Goal: Transaction & Acquisition: Purchase product/service

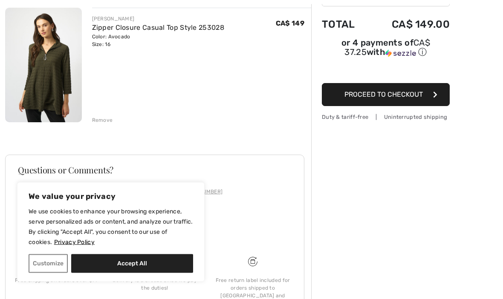
scroll to position [104, 0]
click at [143, 273] on button "Accept All" at bounding box center [132, 263] width 122 height 19
checkbox input "true"
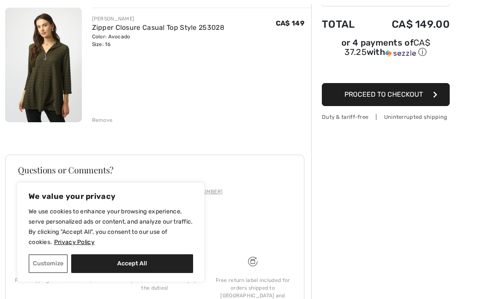
checkbox input "true"
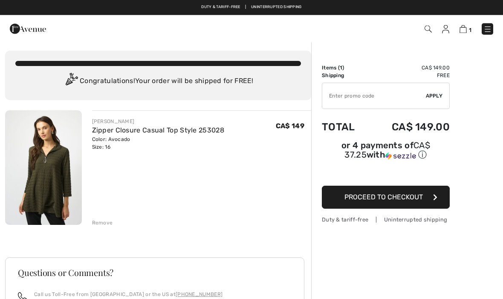
scroll to position [0, 0]
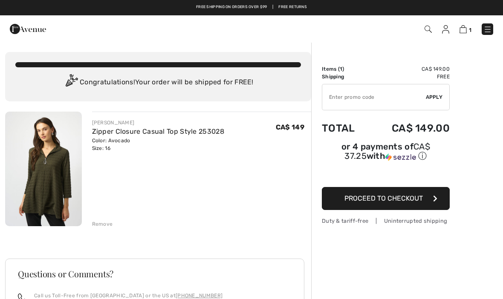
click at [485, 33] on img at bounding box center [487, 29] width 9 height 9
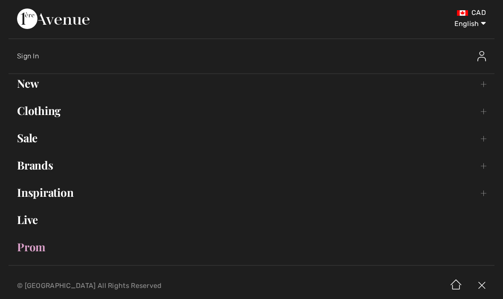
click at [54, 114] on link "Clothing Toggle submenu" at bounding box center [252, 110] width 486 height 19
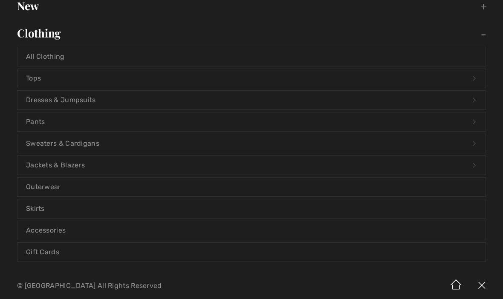
scroll to position [78, 0]
click at [78, 165] on link "Jackets & Blazers Open submenu" at bounding box center [251, 165] width 468 height 19
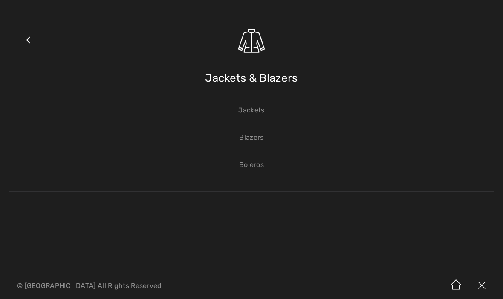
click at [28, 42] on link "Close submenu" at bounding box center [27, 50] width 21 height 66
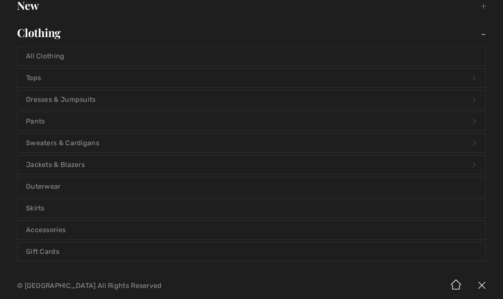
click at [95, 143] on link "Sweaters & Cardigans Open submenu" at bounding box center [251, 143] width 468 height 19
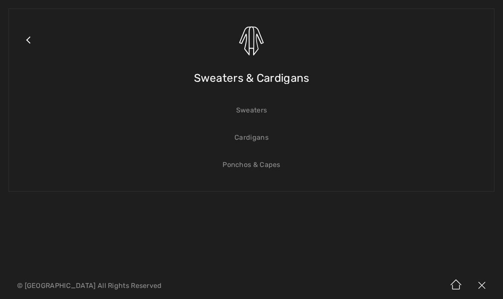
click at [256, 111] on link "Sweaters" at bounding box center [251, 110] width 468 height 19
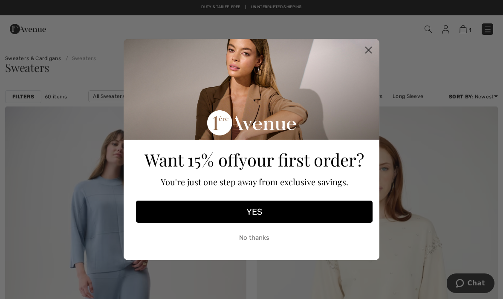
click at [369, 49] on circle "Close dialog" at bounding box center [368, 50] width 14 height 14
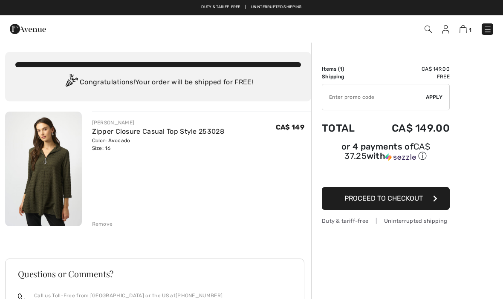
click at [490, 28] on img at bounding box center [487, 29] width 9 height 9
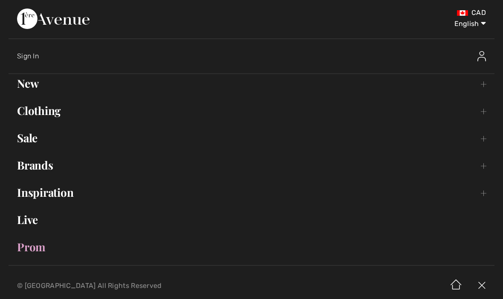
click at [33, 111] on link "Clothing Toggle submenu" at bounding box center [252, 110] width 486 height 19
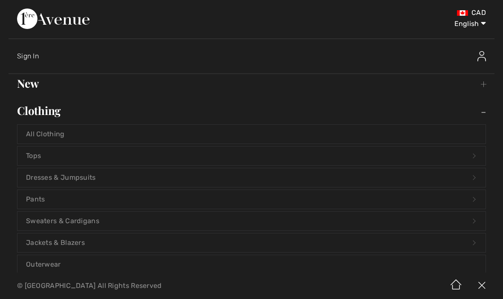
click at [84, 220] on link "Sweaters & Cardigans Open submenu" at bounding box center [251, 221] width 468 height 19
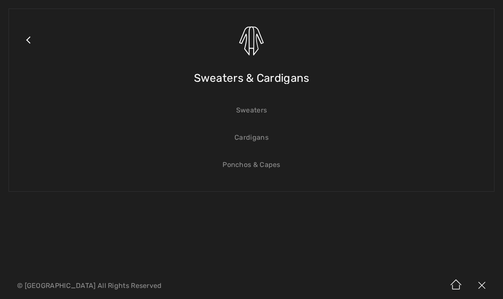
click at [259, 140] on link "Cardigans" at bounding box center [251, 137] width 468 height 19
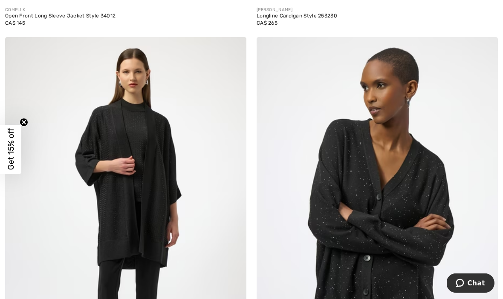
scroll to position [2089, 0]
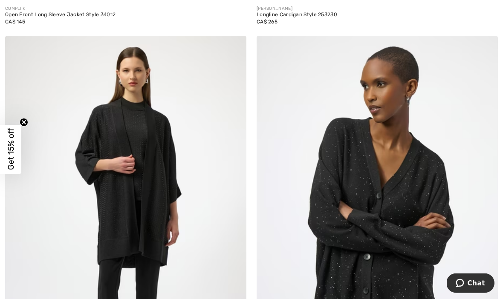
click at [61, 224] on img at bounding box center [125, 217] width 241 height 362
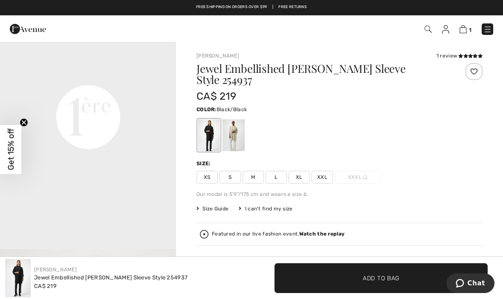
scroll to position [563, 0]
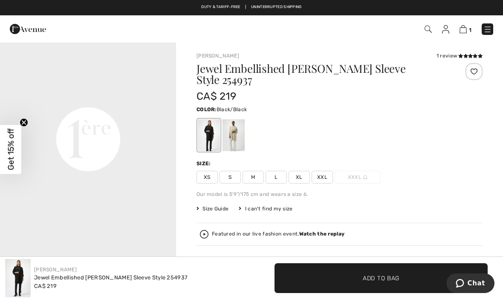
click at [230, 128] on div at bounding box center [233, 135] width 22 height 32
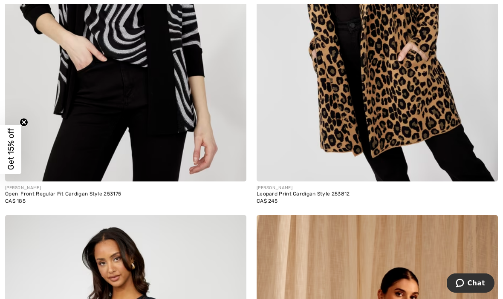
scroll to position [5398, 0]
click at [396, 162] on img at bounding box center [377, 1] width 241 height 362
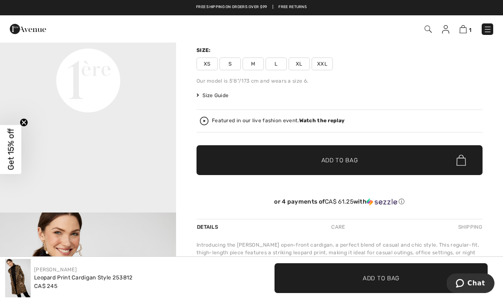
scroll to position [516, 0]
click at [217, 99] on span "Size Guide" at bounding box center [212, 96] width 32 height 8
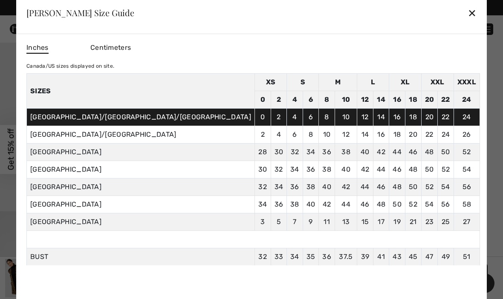
click at [287, 97] on td "4" at bounding box center [295, 99] width 16 height 17
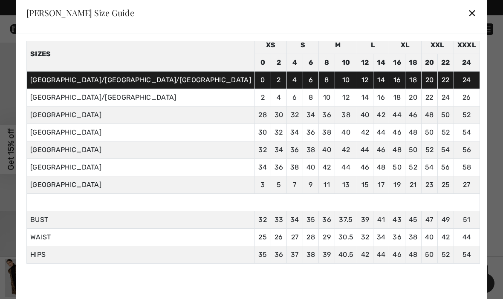
scroll to position [36, 0]
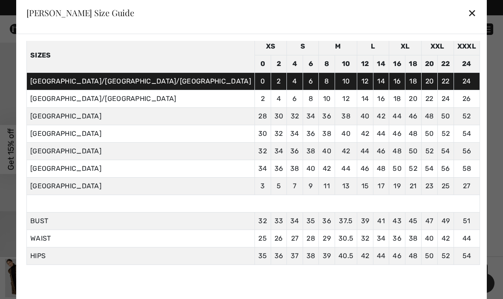
click at [389, 11] on div "Frank Lyman Size Guide ✕" at bounding box center [251, 12] width 470 height 43
click at [467, 18] on div "✕" at bounding box center [471, 13] width 9 height 18
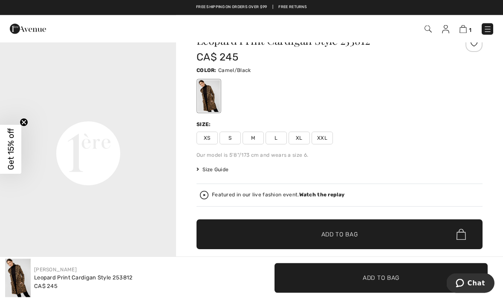
scroll to position [0, 0]
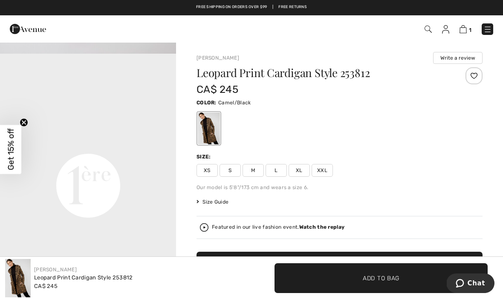
click at [435, 188] on div "Our model is 5'8"/173 cm and wears a size 6." at bounding box center [339, 188] width 286 height 8
click at [323, 170] on span "XXL" at bounding box center [322, 170] width 21 height 13
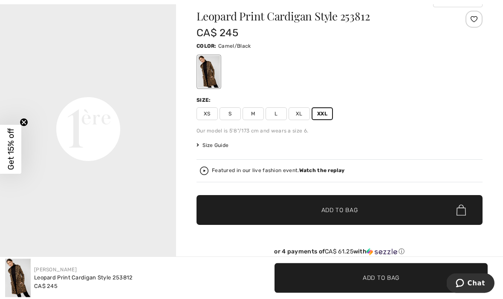
scroll to position [64, 0]
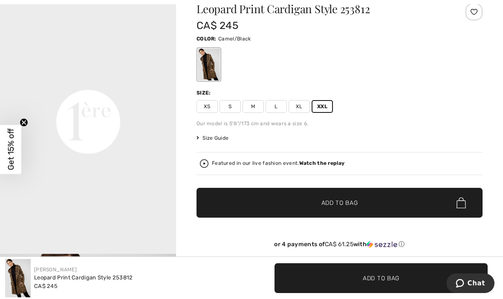
click at [349, 205] on span "Add to Bag" at bounding box center [339, 203] width 37 height 9
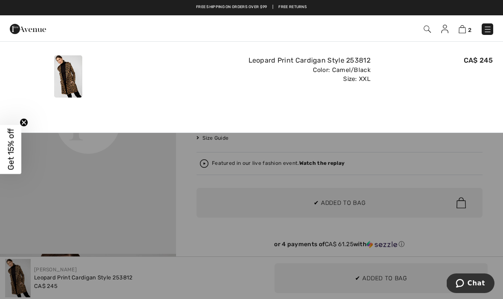
scroll to position [0, 0]
click at [485, 27] on img at bounding box center [487, 29] width 9 height 9
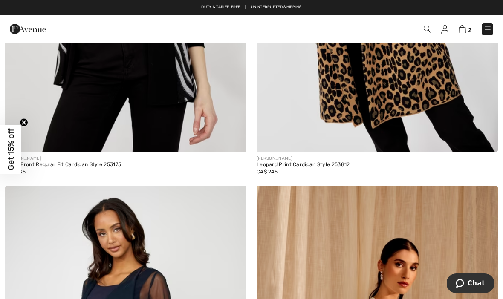
click at [463, 28] on img at bounding box center [462, 29] width 7 height 8
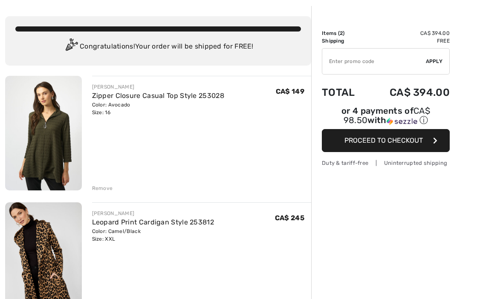
scroll to position [51, 0]
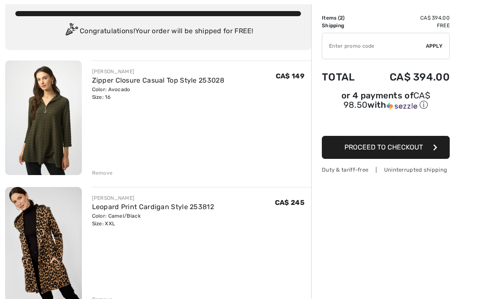
click at [104, 173] on div "Remove" at bounding box center [102, 173] width 21 height 8
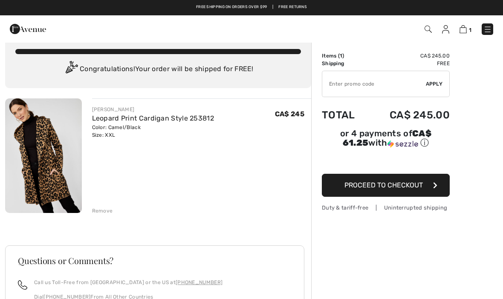
scroll to position [0, 0]
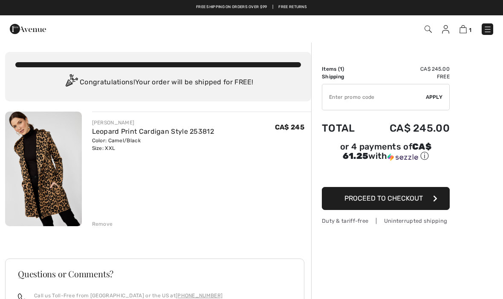
click at [446, 31] on img at bounding box center [445, 29] width 7 height 9
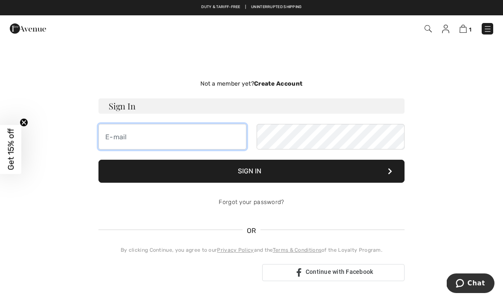
click at [164, 133] on input "email" at bounding box center [172, 137] width 148 height 26
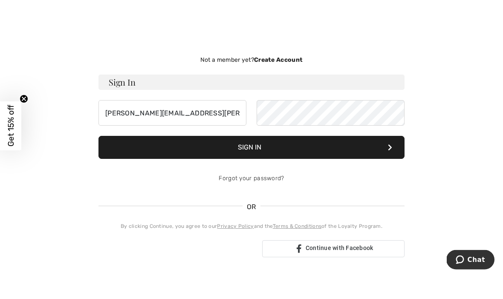
scroll to position [24, 0]
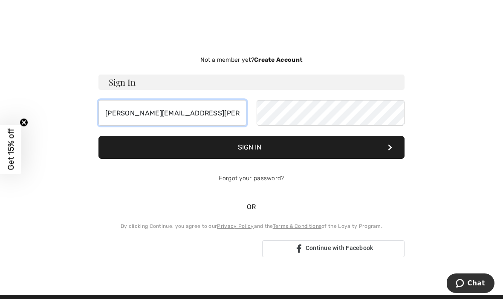
type input "[PERSON_NAME][EMAIL_ADDRESS][PERSON_NAME][DOMAIN_NAME]"
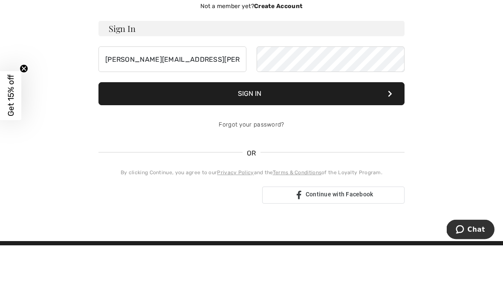
scroll to position [78, 0]
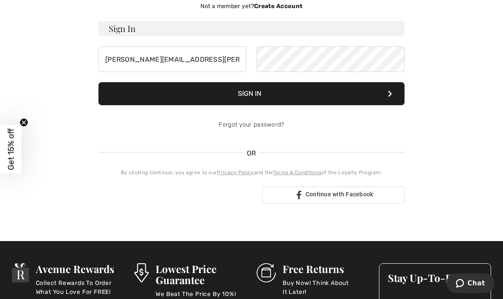
click at [261, 98] on button "Sign In" at bounding box center [251, 93] width 306 height 23
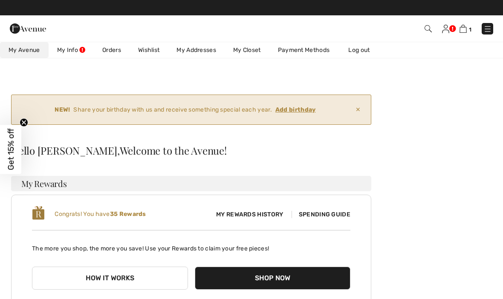
click at [466, 29] on img at bounding box center [462, 29] width 7 height 8
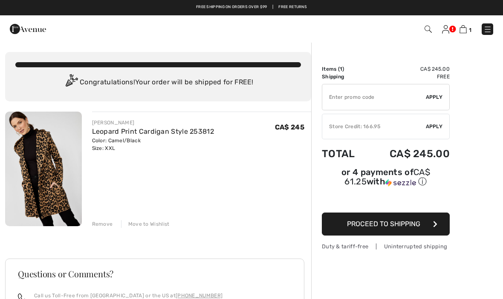
click at [426, 126] on span "Apply" at bounding box center [434, 127] width 17 height 8
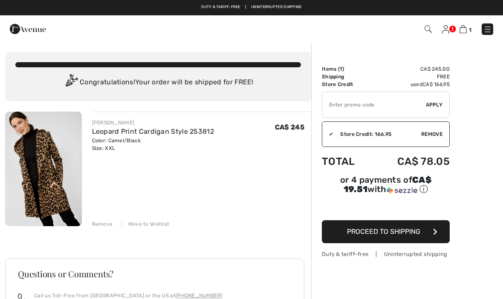
click at [391, 234] on span "Proceed to Shipping" at bounding box center [383, 232] width 73 height 8
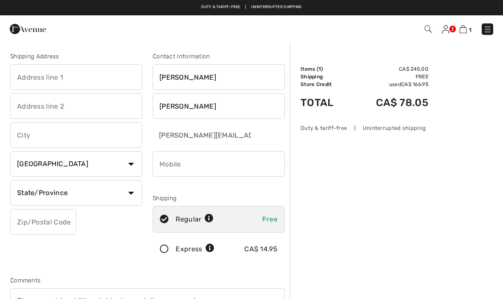
click at [92, 81] on input "text" at bounding box center [76, 77] width 132 height 26
type input "[STREET_ADDRESS]"
click at [103, 108] on input "text" at bounding box center [76, 106] width 132 height 26
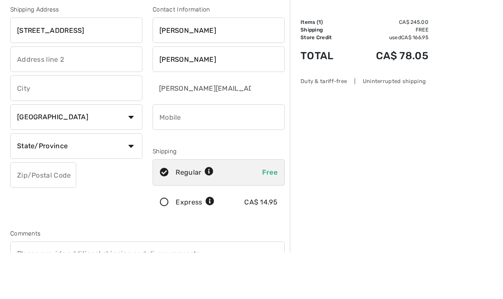
click at [59, 122] on input "text" at bounding box center [76, 135] width 132 height 26
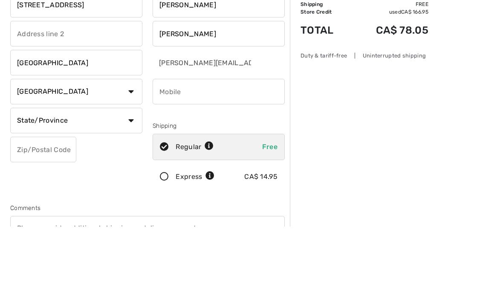
type input "[GEOGRAPHIC_DATA]"
click at [132, 180] on select "State/Province Alberta British Columbia Manitoba New Brunswick Newfoundland and…" at bounding box center [76, 193] width 132 height 26
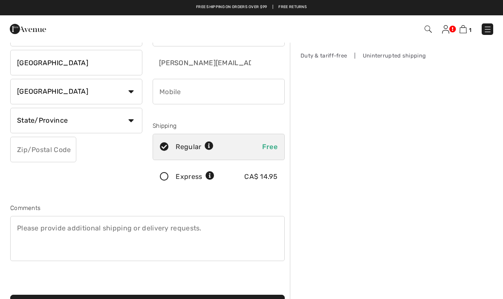
select select "MB"
click at [43, 150] on input "text" at bounding box center [43, 150] width 66 height 26
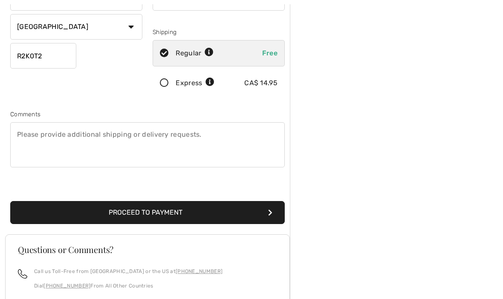
scroll to position [171, 0]
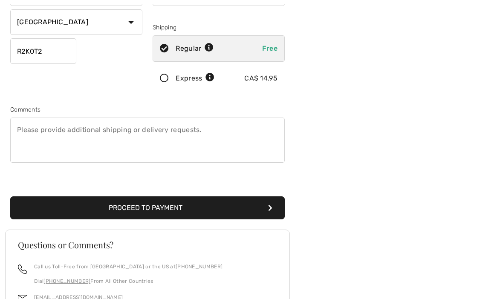
type input "R2K0T2"
click at [98, 138] on textarea at bounding box center [147, 140] width 274 height 45
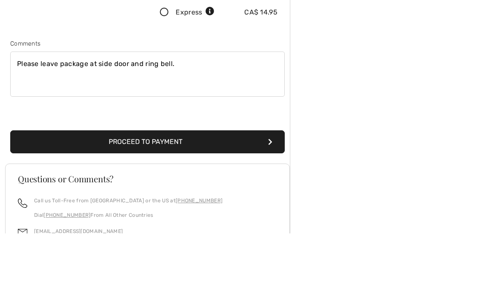
scroll to position [237, 0]
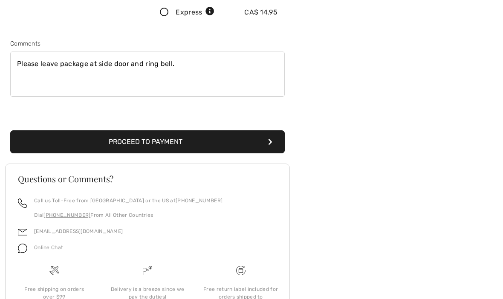
type textarea "Please leave package at side door and ring bell."
click at [177, 139] on button "Proceed to Payment" at bounding box center [147, 141] width 274 height 23
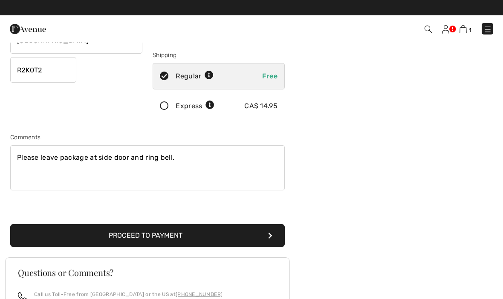
scroll to position [90, 0]
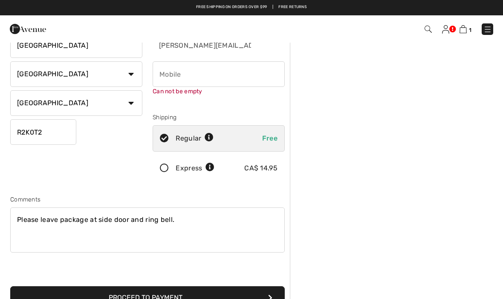
click at [182, 75] on input "phone" at bounding box center [219, 74] width 132 height 26
type input "204688"
type input "2046889358"
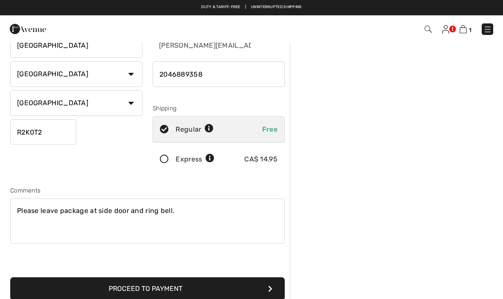
click at [151, 286] on button "Proceed to Payment" at bounding box center [147, 288] width 274 height 23
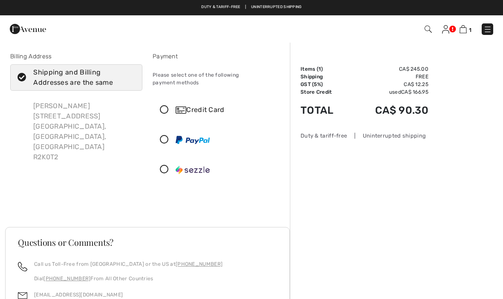
click at [164, 106] on icon at bounding box center [164, 110] width 23 height 9
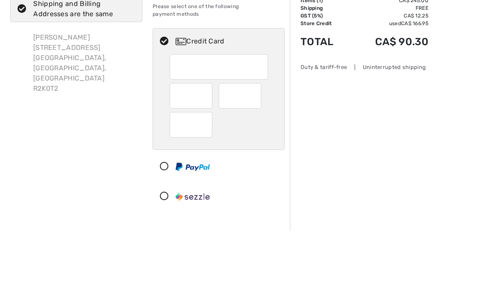
scroll to position [69, 0]
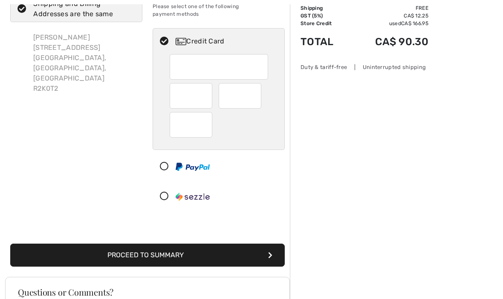
click at [256, 87] on div at bounding box center [240, 96] width 43 height 26
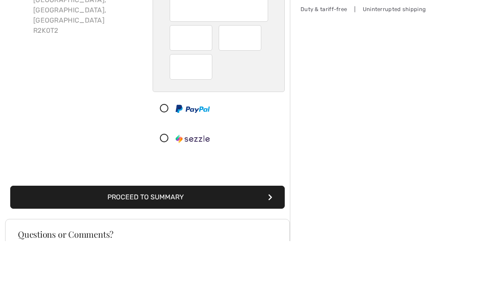
scroll to position [127, 0]
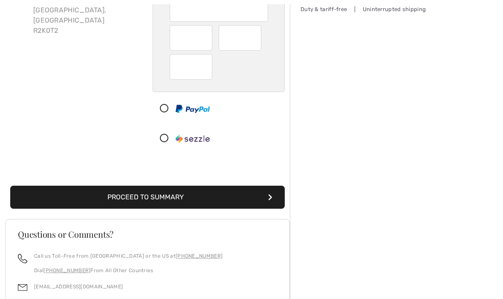
click at [159, 190] on button "Proceed to Summary" at bounding box center [147, 197] width 274 height 23
click at [141, 188] on button "Proceed to Summary" at bounding box center [147, 197] width 274 height 23
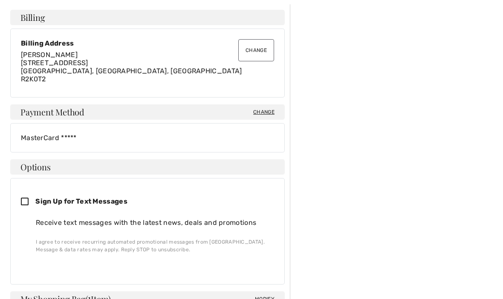
scroll to position [248, 0]
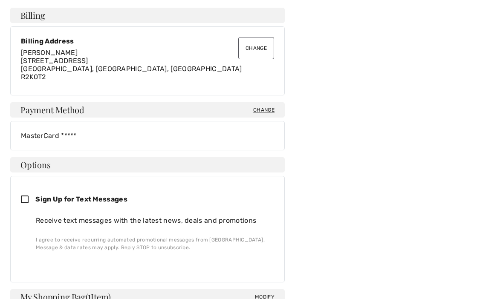
click at [460, 224] on div "Order Summary Details Items ( 1 ) CA$ 245.00 Promo code CA$ 0.00 Shipping Free …" at bounding box center [396, 235] width 213 height 884
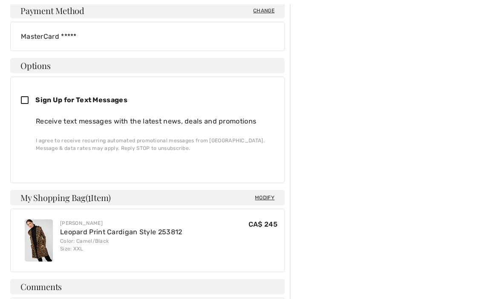
scroll to position [355, 0]
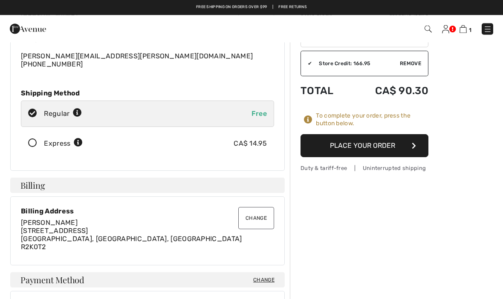
click at [370, 145] on button "Place Your Order" at bounding box center [364, 146] width 128 height 23
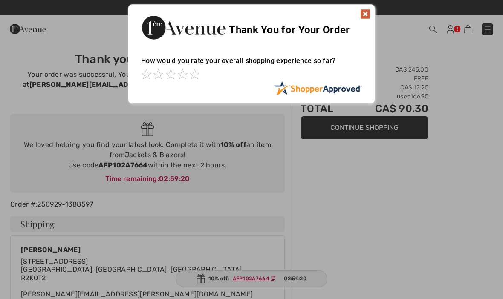
click at [367, 12] on img at bounding box center [365, 14] width 10 height 10
